Goal: Information Seeking & Learning: Learn about a topic

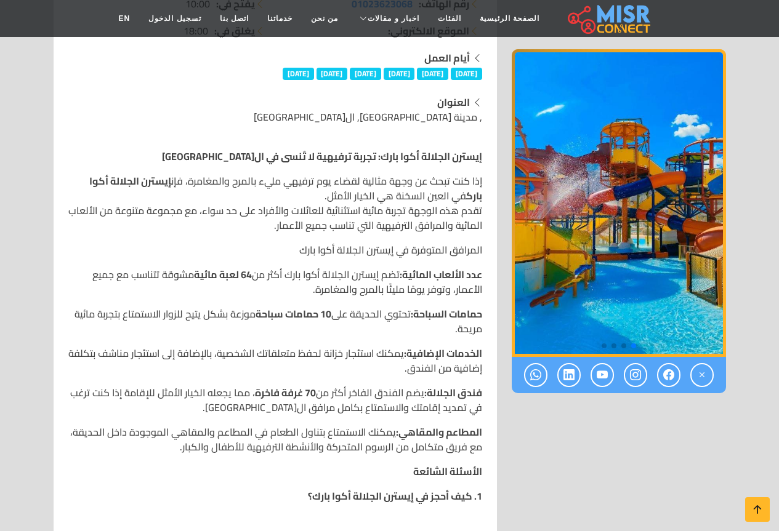
scroll to position [123, 0]
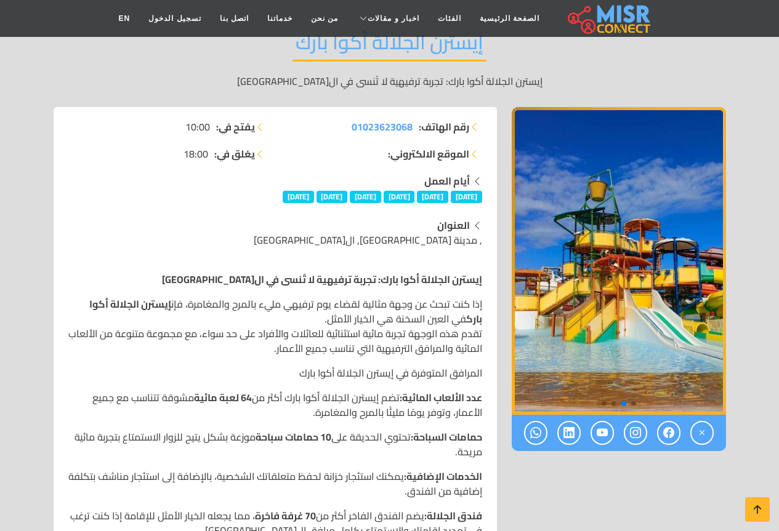
click at [286, 198] on span "[DATE]" at bounding box center [298, 197] width 31 height 12
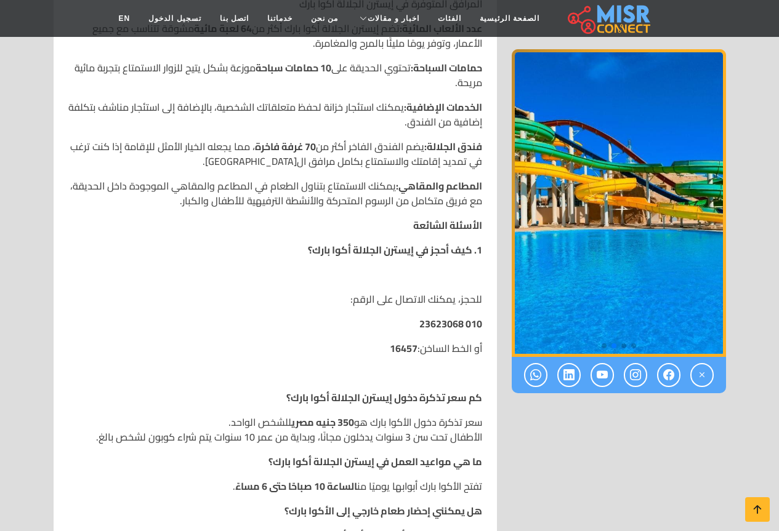
scroll to position [677, 0]
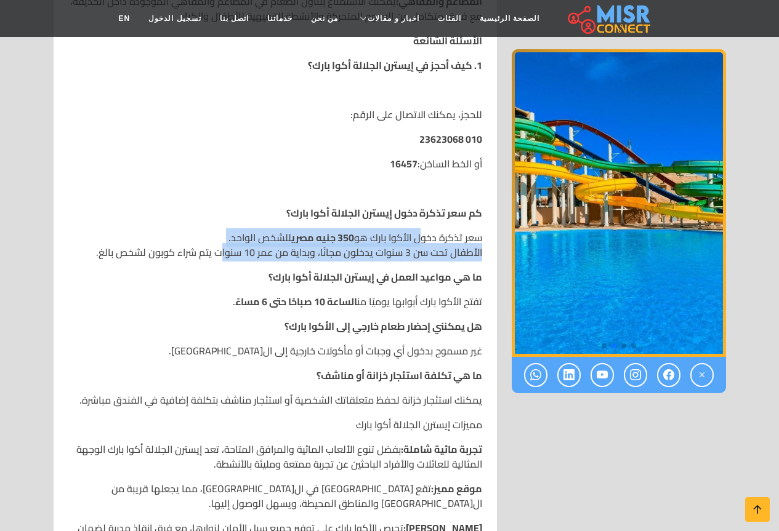
drag, startPoint x: 419, startPoint y: 239, endPoint x: 222, endPoint y: 244, distance: 197.7
click at [222, 244] on p "سعر تذكرة دخول الأكوا بارك هو 350 جنيه مصري للشخص الواحد. الأطفال تحت سن 3 سنوا…" at bounding box center [275, 245] width 414 height 30
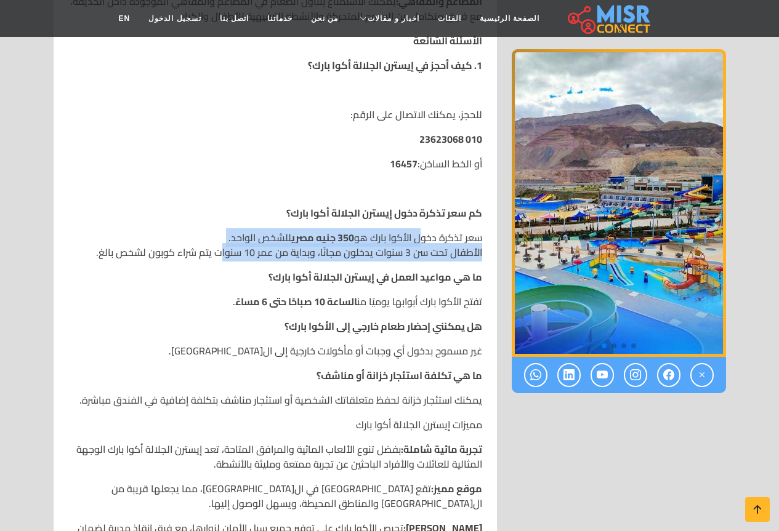
click at [449, 251] on p "سعر تذكرة دخول الأكوا بارك هو 350 جنيه مصري للشخص الواحد. الأطفال تحت سن 3 سنوا…" at bounding box center [275, 245] width 414 height 30
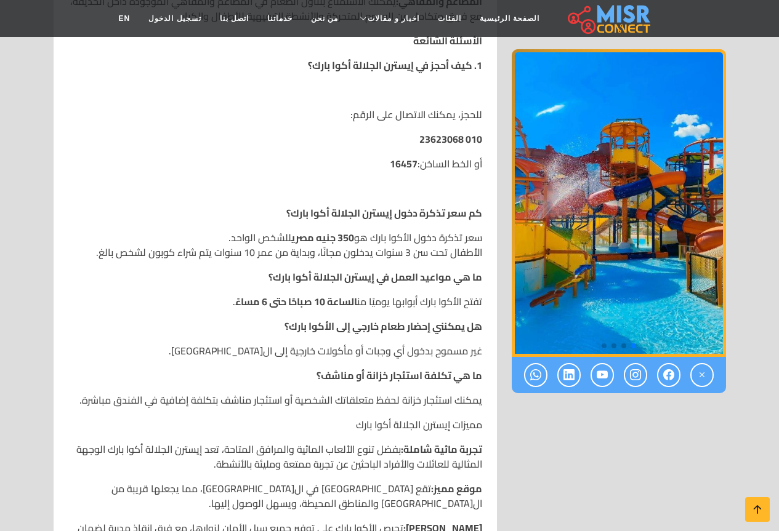
drag, startPoint x: 474, startPoint y: 278, endPoint x: 224, endPoint y: 382, distance: 271.1
click at [224, 382] on div "إيسترن الجلالة أكوا بارك: تجربة ترفيهية لا تُنسى في العين السخنة إذا كنت تبحث ع…" at bounding box center [275, 235] width 429 height 1054
click at [224, 385] on div "إيسترن الجلالة أكوا بارك: تجربة ترفيهية لا تُنسى في العين السخنة إذا كنت تبحث ع…" at bounding box center [275, 235] width 429 height 1054
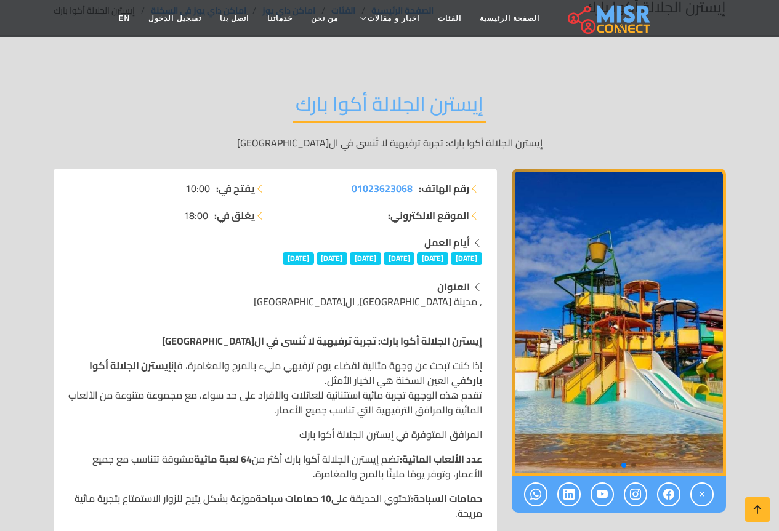
scroll to position [123, 0]
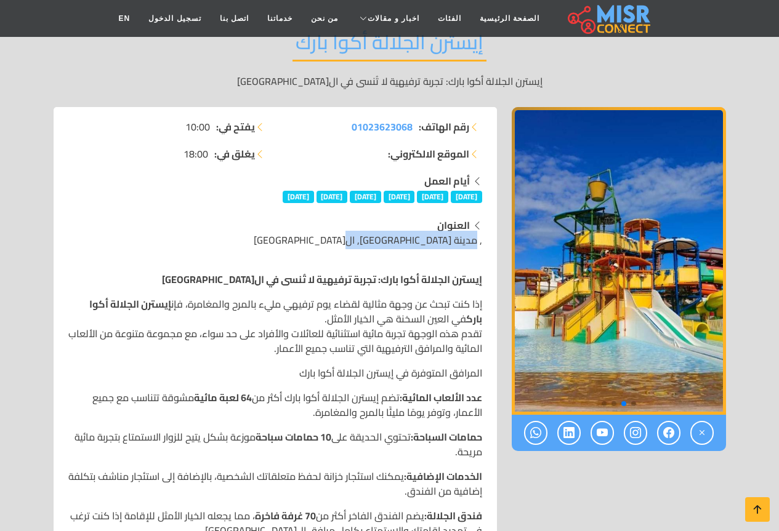
drag, startPoint x: 477, startPoint y: 238, endPoint x: 365, endPoint y: 243, distance: 112.2
click at [365, 243] on div "العنوان , مدينة الجلالة, ال[GEOGRAPHIC_DATA]" at bounding box center [275, 233] width 414 height 30
click at [374, 271] on strong "إيسترن الجلالة أكوا بارك: تجربة ترفيهية لا تُنسى في ال[GEOGRAPHIC_DATA]" at bounding box center [322, 279] width 320 height 18
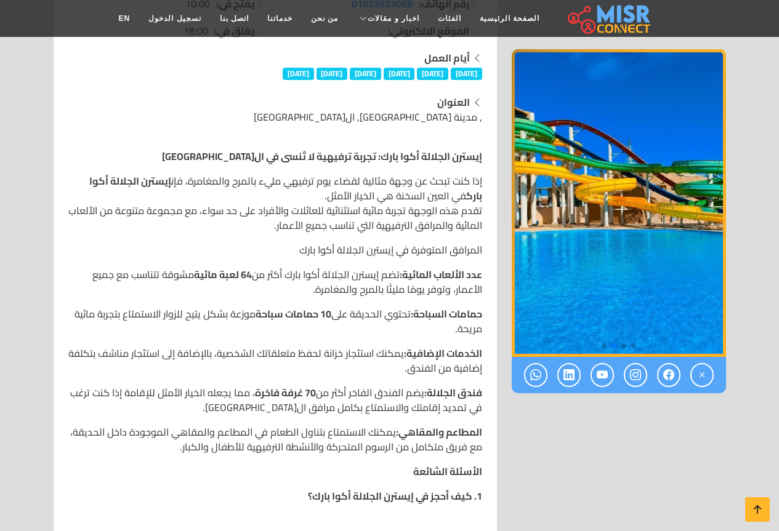
scroll to position [185, 0]
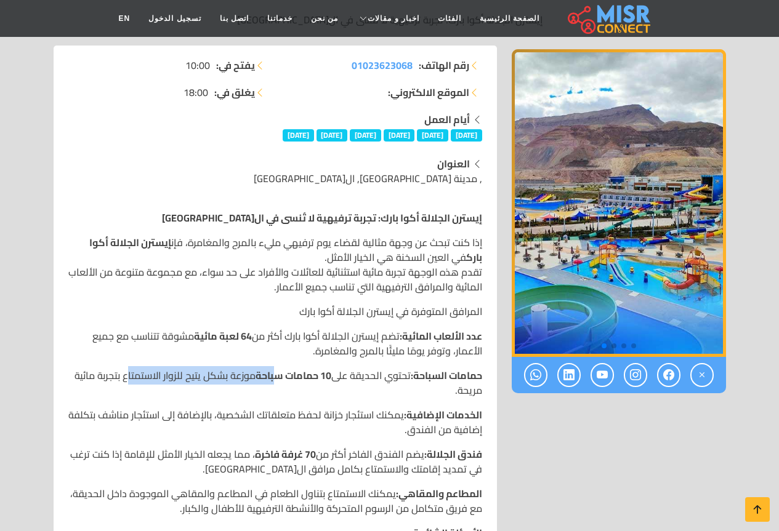
drag, startPoint x: 239, startPoint y: 376, endPoint x: 121, endPoint y: 376, distance: 117.6
click at [121, 376] on p "حمامات السباحة: تحتوي الحديقة على 10 حمامات سباحة موزعة بشكل يتيح للزوار الاستم…" at bounding box center [275, 383] width 414 height 30
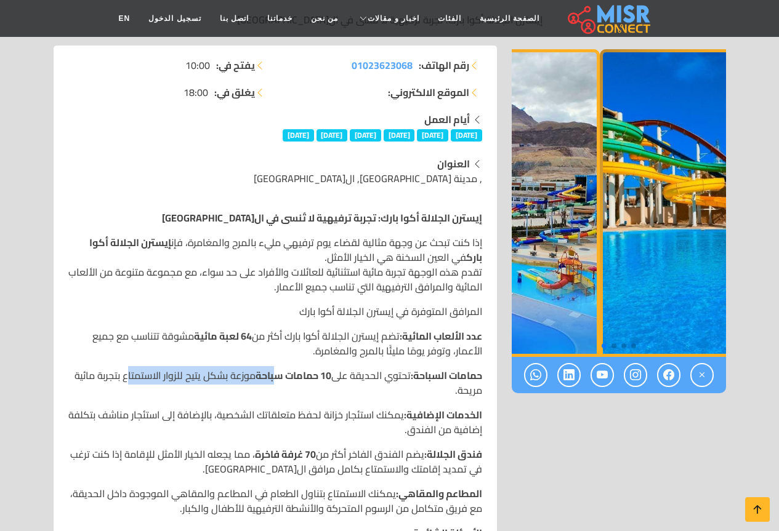
click at [530, 241] on img "4 / 4" at bounding box center [492, 203] width 214 height 308
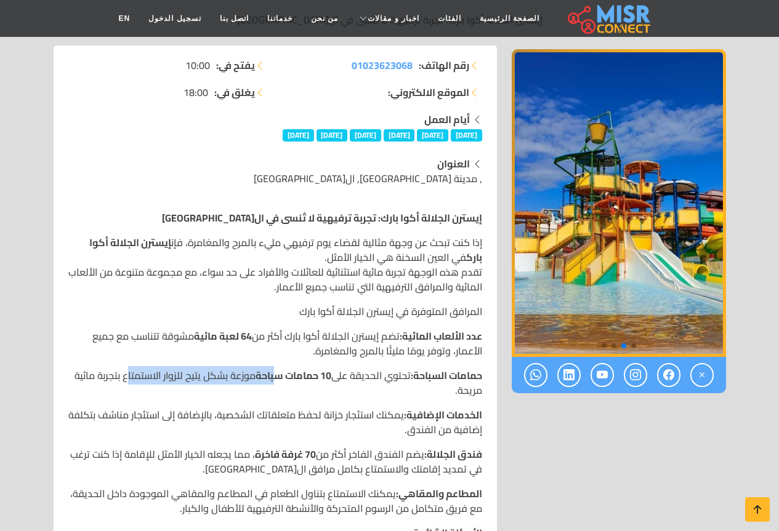
click at [519, 267] on img "2 / 4" at bounding box center [619, 203] width 214 height 308
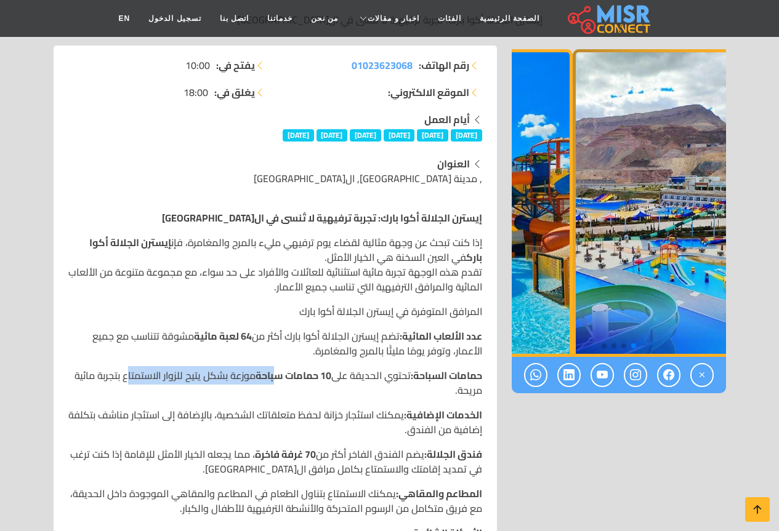
click at [514, 257] on img "1 / 4" at bounding box center [465, 203] width 214 height 308
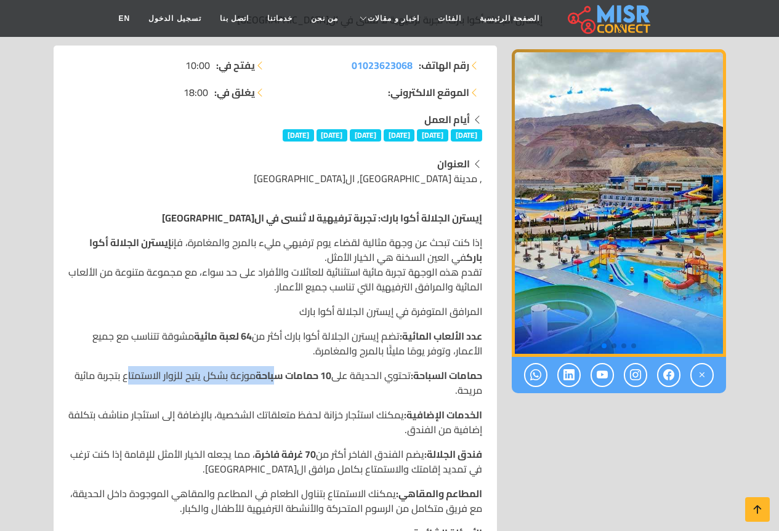
scroll to position [308, 0]
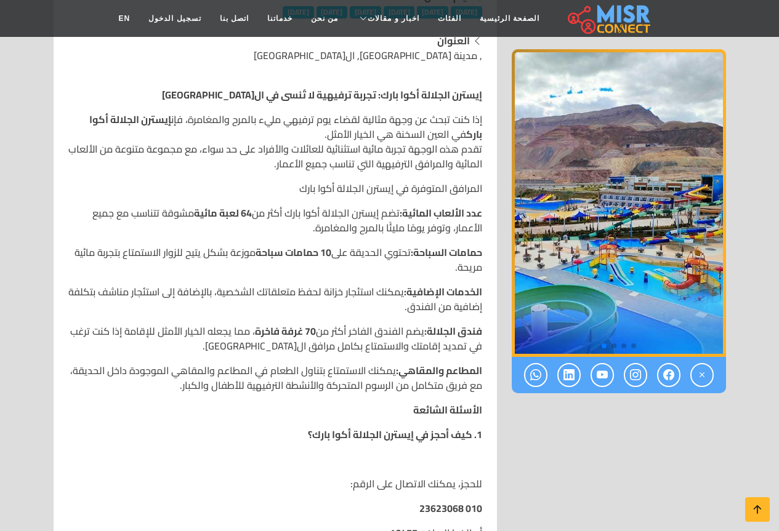
click at [312, 305] on p "الخدمات الإضافية: يمكنك استئجار خزانة لحفظ متعلقاتك الشخصية، بالإضافة إلى استئج…" at bounding box center [275, 300] width 414 height 30
drag, startPoint x: 318, startPoint y: 329, endPoint x: 251, endPoint y: 335, distance: 68.0
click at [251, 335] on p "فندق الجلالة: يضم الفندق الفاخر أكثر من 70 غرفة فاخرة ، مما يجعله الخيار الأمثل…" at bounding box center [275, 339] width 414 height 30
click at [322, 336] on p "فندق الجلالة: يضم الفندق الفاخر أكثر من 70 غرفة فاخرة ، مما يجعله الخيار الأمثل…" at bounding box center [275, 339] width 414 height 30
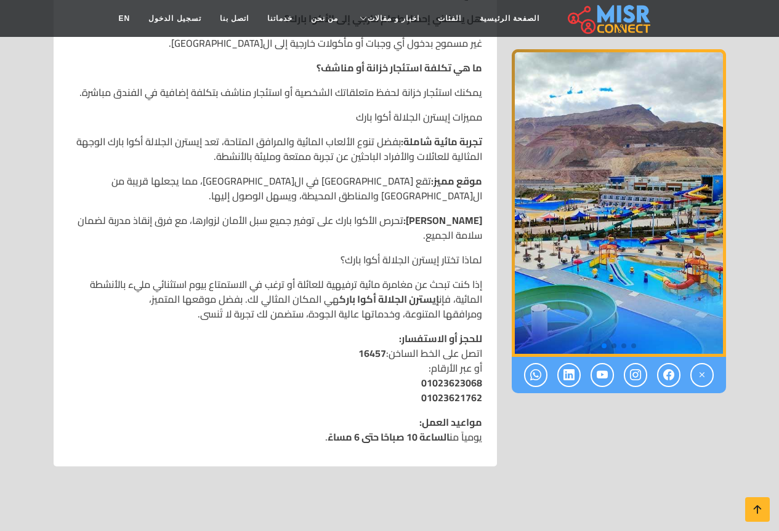
scroll to position [862, 0]
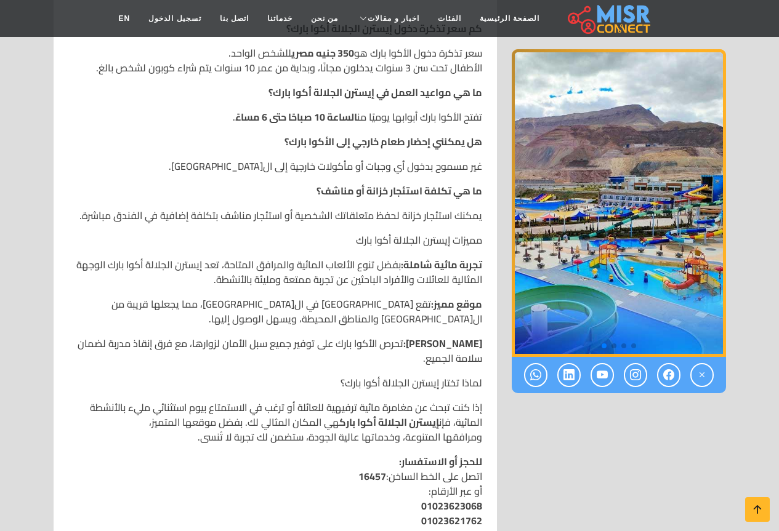
click at [469, 268] on strong "تجربة مائية شاملة:" at bounding box center [441, 265] width 81 height 18
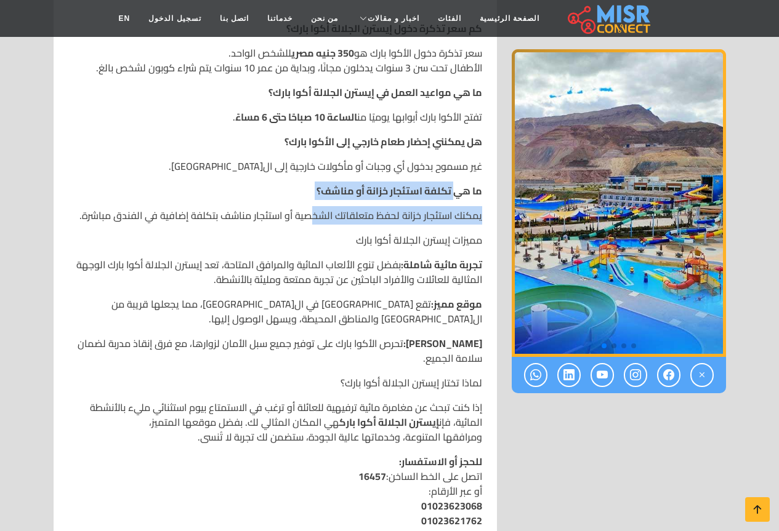
drag, startPoint x: 461, startPoint y: 192, endPoint x: 313, endPoint y: 200, distance: 148.6
click at [313, 200] on div "إيسترن الجلالة أكوا بارك: تجربة ترفيهية لا تُنسى في العين السخنة إذا كنت تبحث ع…" at bounding box center [275, 50] width 429 height 1054
click at [381, 201] on div "إيسترن الجلالة أكوا بارك: تجربة ترفيهية لا تُنسى في العين السخنة إذا كنت تبحث ع…" at bounding box center [275, 50] width 429 height 1054
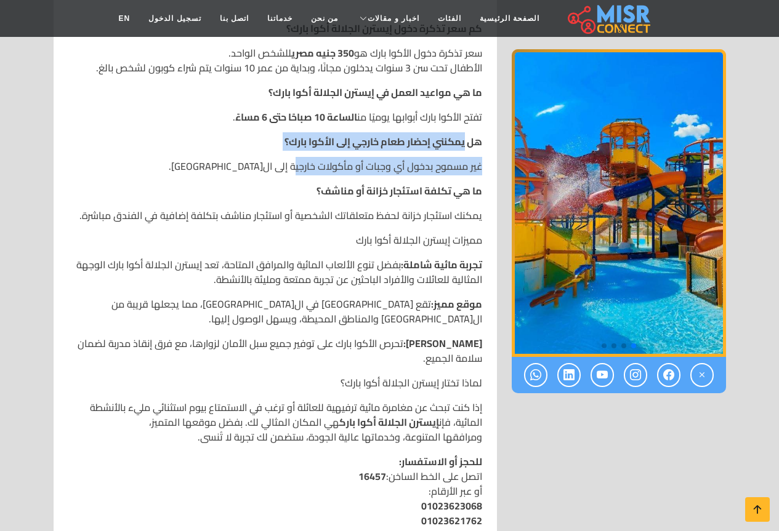
drag, startPoint x: 408, startPoint y: 153, endPoint x: 297, endPoint y: 153, distance: 110.8
click at [297, 153] on div "إيسترن الجلالة أكوا بارك: تجربة ترفيهية لا تُنسى في العين السخنة إذا كنت تبحث ع…" at bounding box center [275, 50] width 429 height 1054
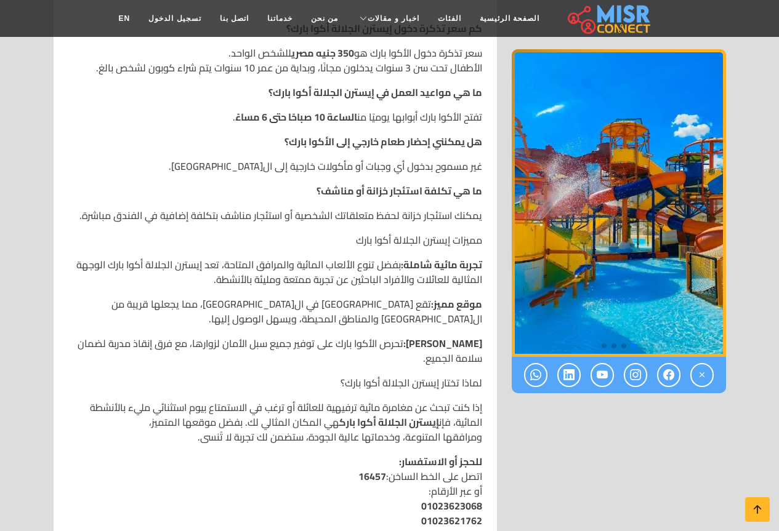
click at [438, 168] on p "غير مسموح بدخول أي وجبات أو مأكولات خارجية إلى ال[GEOGRAPHIC_DATA]." at bounding box center [275, 166] width 414 height 15
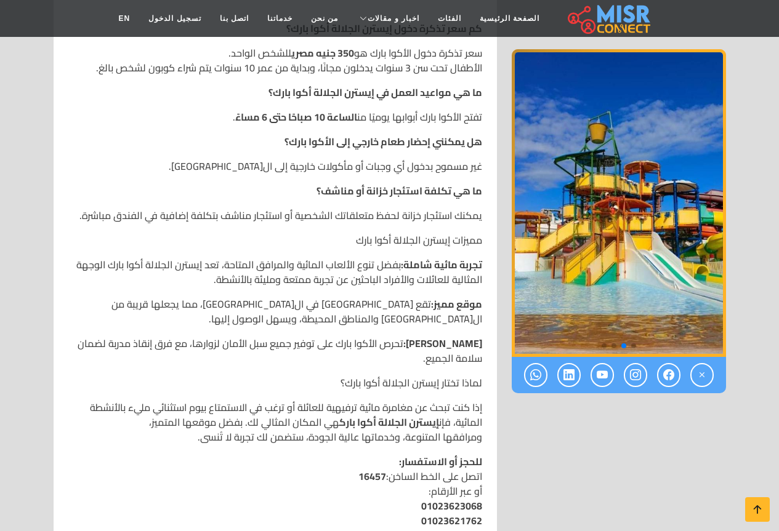
drag, startPoint x: 345, startPoint y: 176, endPoint x: 286, endPoint y: 157, distance: 61.9
click at [238, 175] on div "إيسترن الجلالة أكوا بارك: تجربة ترفيهية لا تُنسى في العين السخنة إذا كنت تبحث ع…" at bounding box center [275, 50] width 429 height 1054
click at [289, 156] on div "إيسترن الجلالة أكوا بارك: تجربة ترفيهية لا تُنسى في العين السخنة إذا كنت تبحث ع…" at bounding box center [275, 50] width 429 height 1054
drag, startPoint x: 440, startPoint y: 119, endPoint x: 270, endPoint y: 119, distance: 169.3
click at [270, 119] on p "تفتح الأكوا بارك أبوابها يوميًا من الساعة 10 صباحًا حتى 6 مساءً ." at bounding box center [275, 117] width 414 height 15
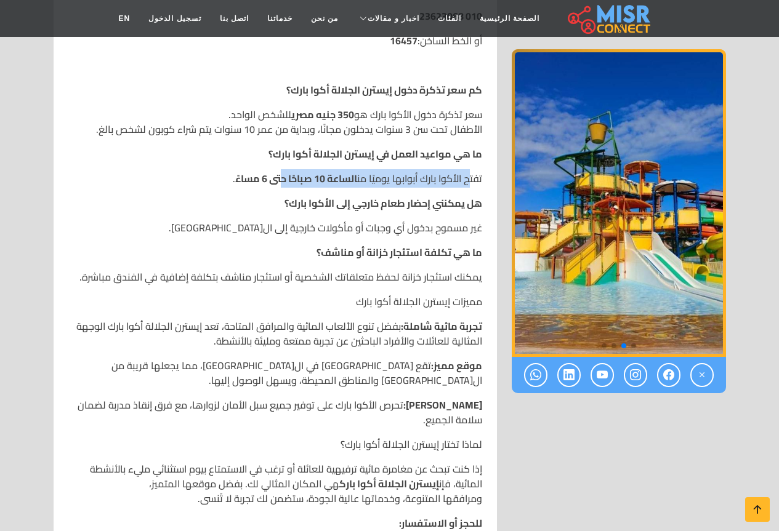
scroll to position [739, 0]
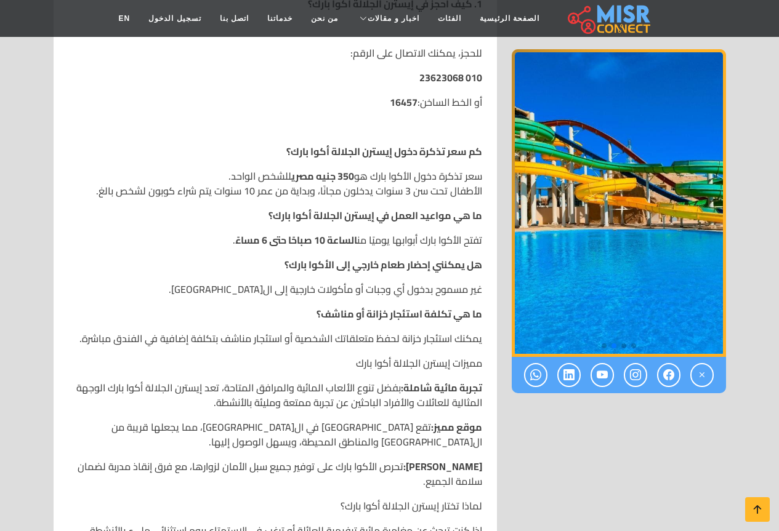
click at [424, 175] on p "سعر تذكرة دخول الأكوا بارك هو 350 جنيه مصري للشخص الواحد. الأطفال تحت سن 3 سنوا…" at bounding box center [275, 184] width 414 height 30
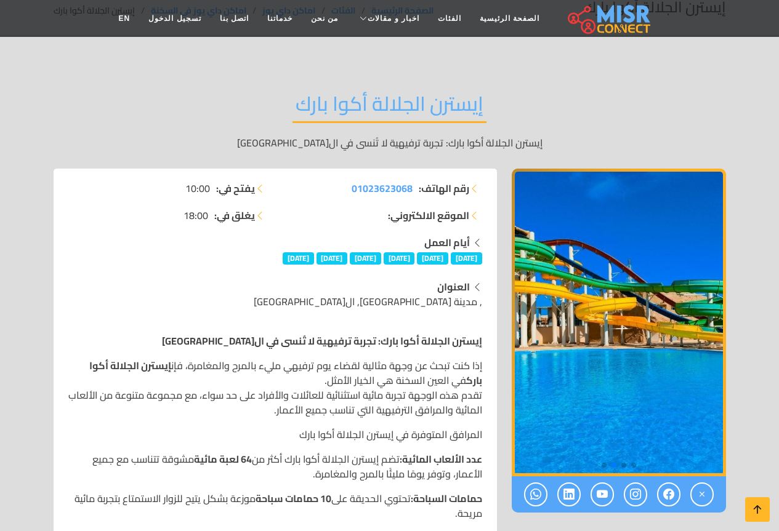
scroll to position [123, 0]
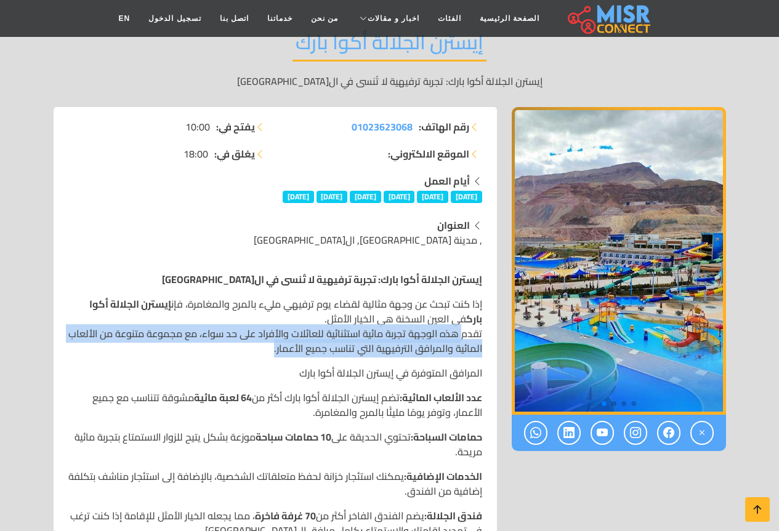
drag, startPoint x: 437, startPoint y: 328, endPoint x: 94, endPoint y: 347, distance: 344.2
click at [94, 347] on p "إذا كنت تبحث عن وجهة مثالية لقضاء يوم ترفيهي مليء بالمرح والمغامرة، فإن إيسترن …" at bounding box center [275, 326] width 414 height 59
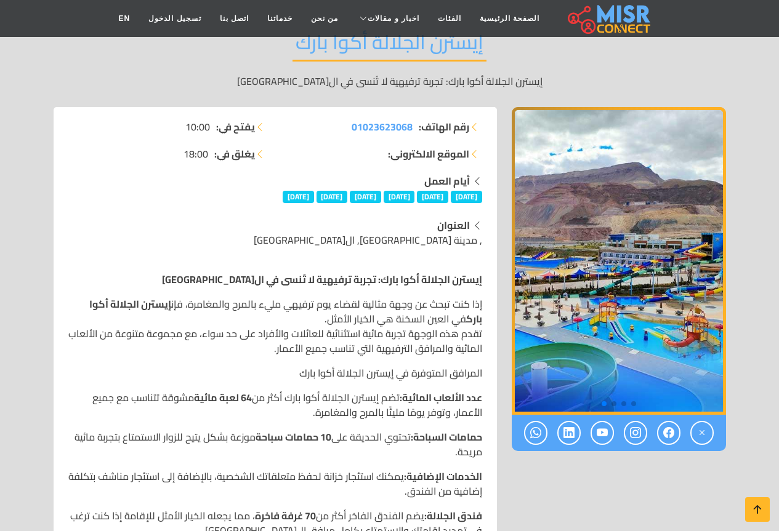
click at [388, 395] on p "عدد الألعاب المائية: تضم إيسترن الجلالة أكوا بارك أكثر من 64 لعبة مائية مشوقة ت…" at bounding box center [275, 405] width 414 height 30
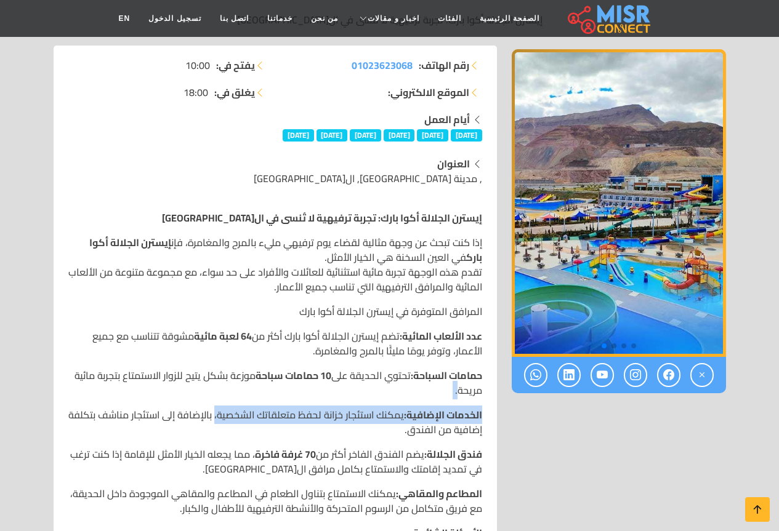
drag, startPoint x: 437, startPoint y: 387, endPoint x: 216, endPoint y: 409, distance: 222.2
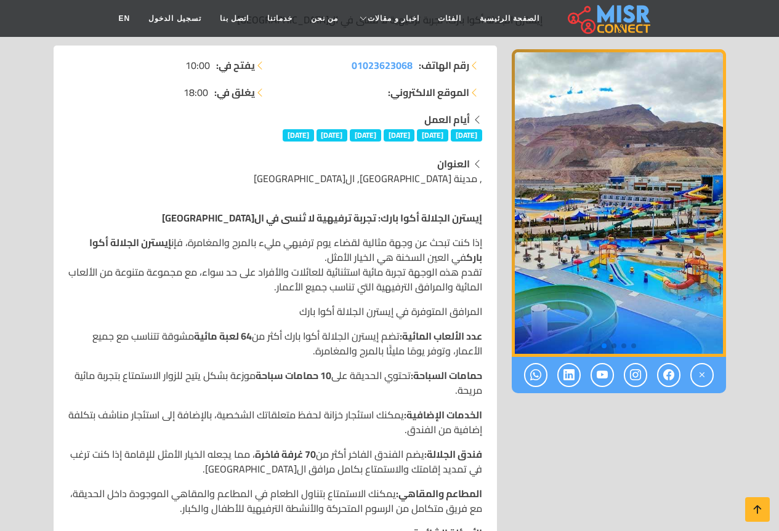
click at [216, 425] on p "الخدمات الإضافية: يمكنك استئجار خزانة لحفظ متعلقاتك الشخصية، بالإضافة إلى استئج…" at bounding box center [275, 423] width 414 height 30
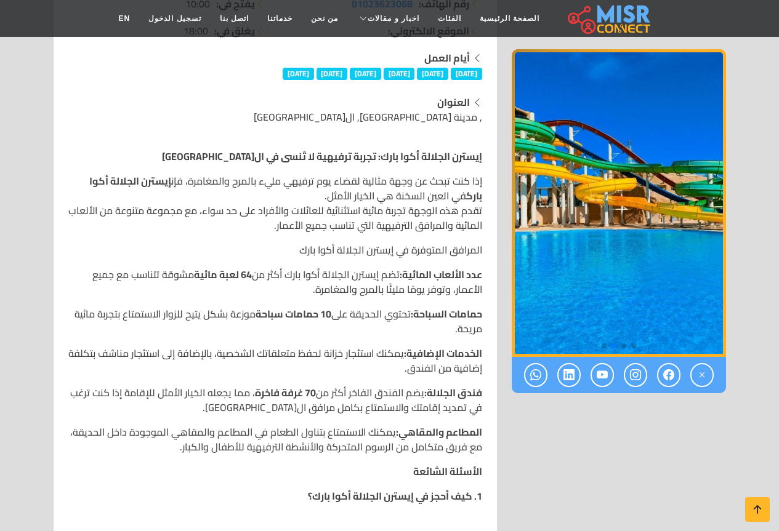
scroll to position [0, 0]
